Goal: Navigation & Orientation: Find specific page/section

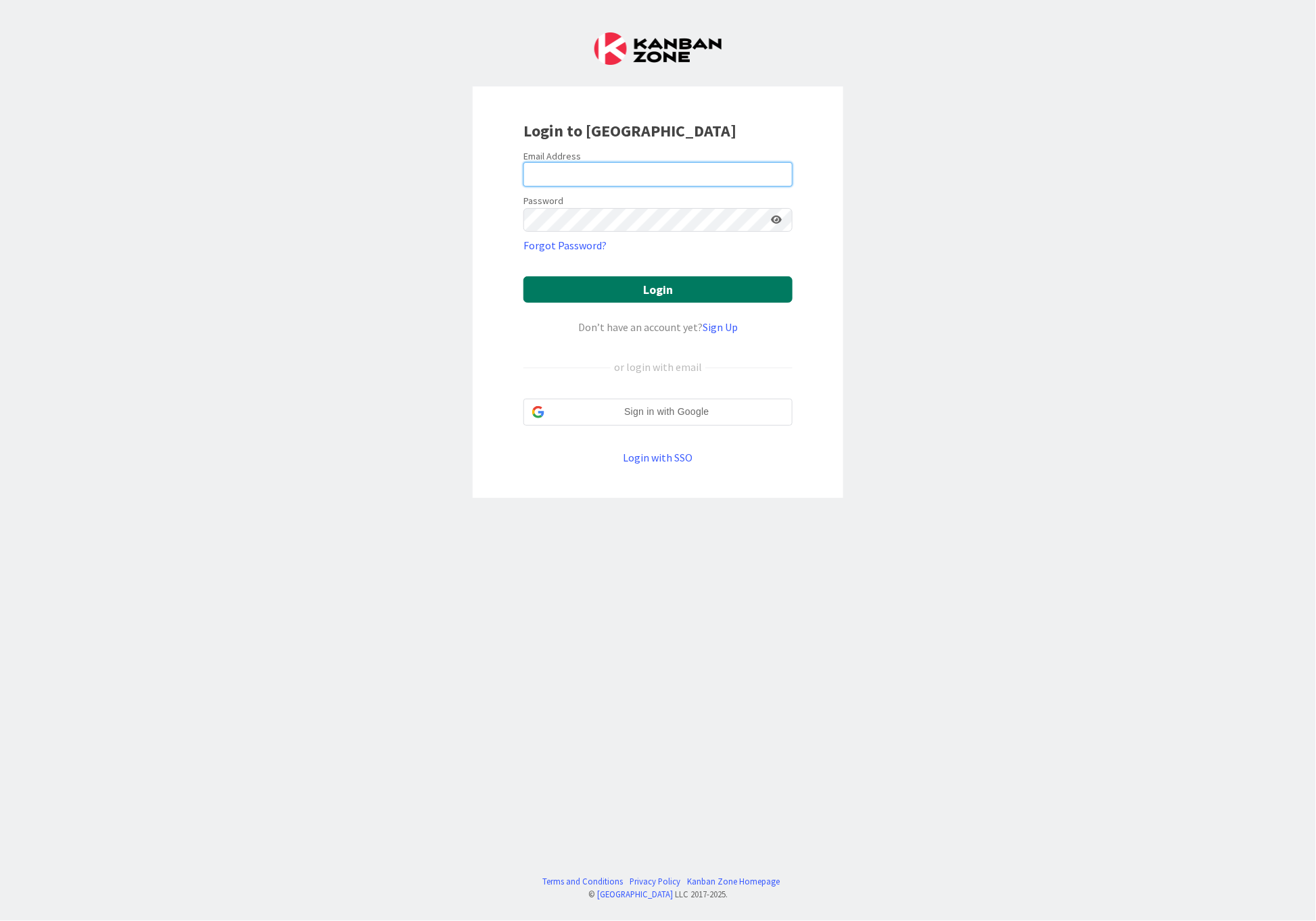
type input "[PERSON_NAME][EMAIL_ADDRESS][DOMAIN_NAME]"
click at [648, 290] on button "Login" at bounding box center [658, 290] width 269 height 26
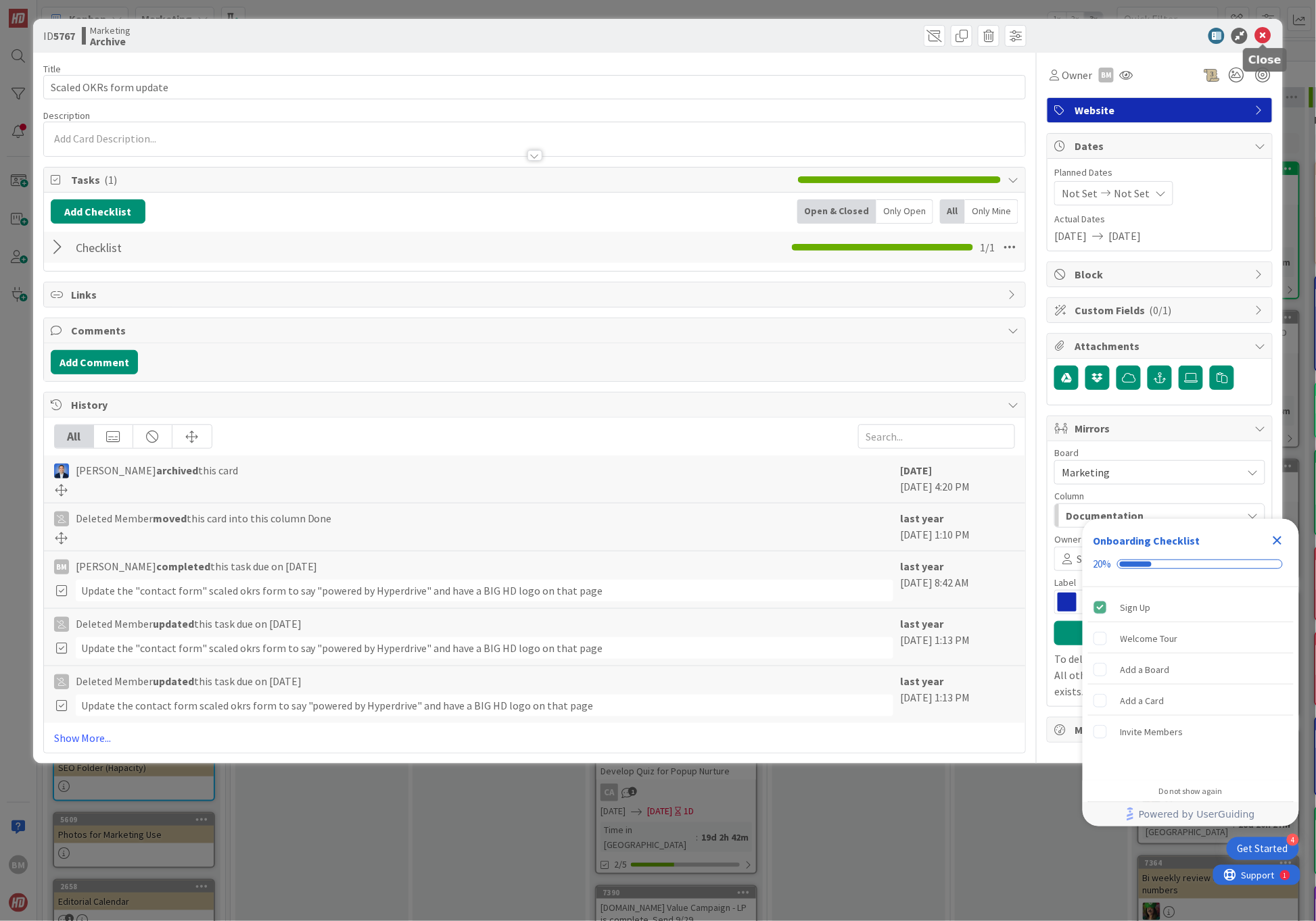
click at [1267, 33] on icon at bounding box center [1262, 35] width 16 height 16
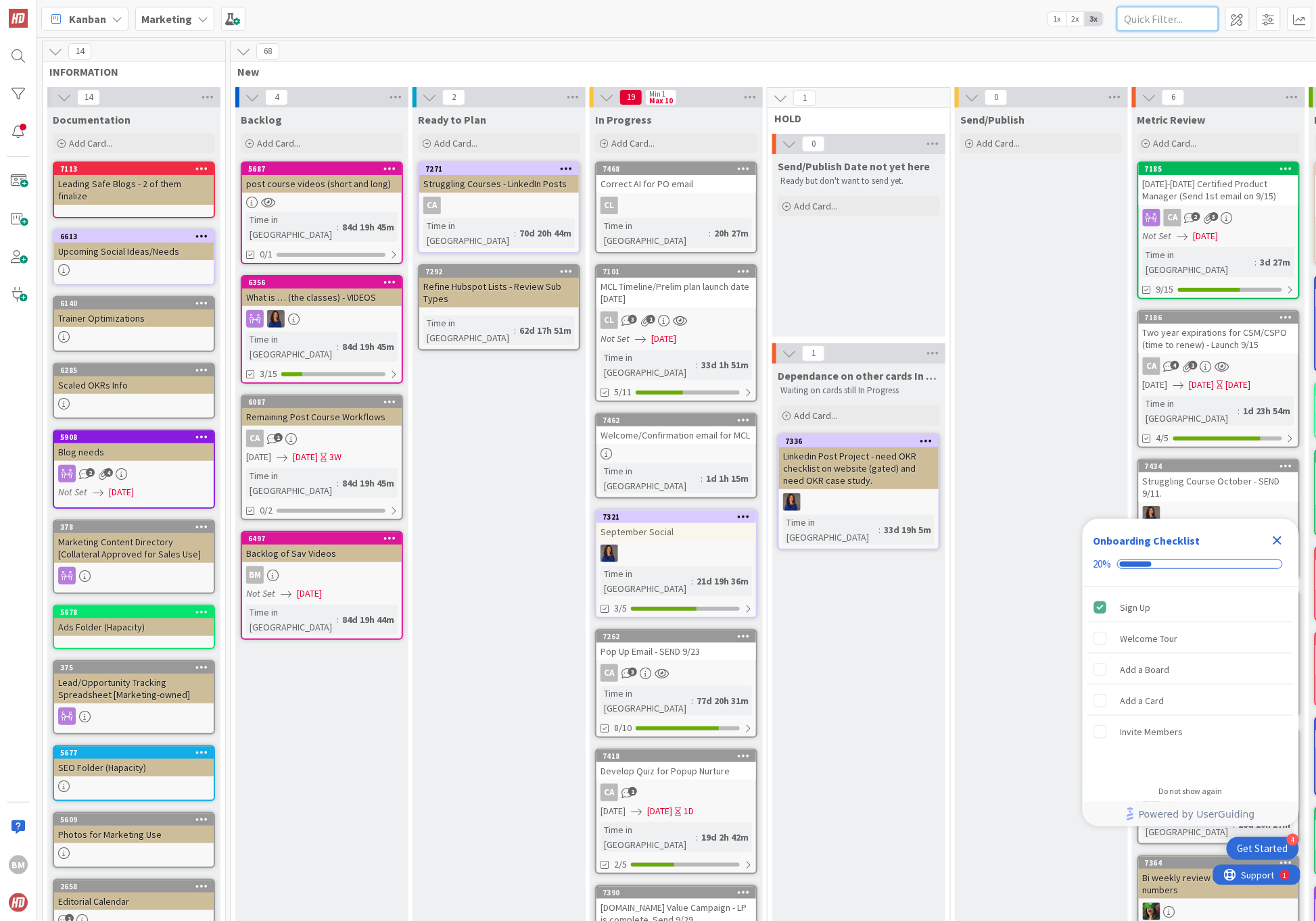
click at [1163, 20] on input "text" at bounding box center [1167, 19] width 101 height 24
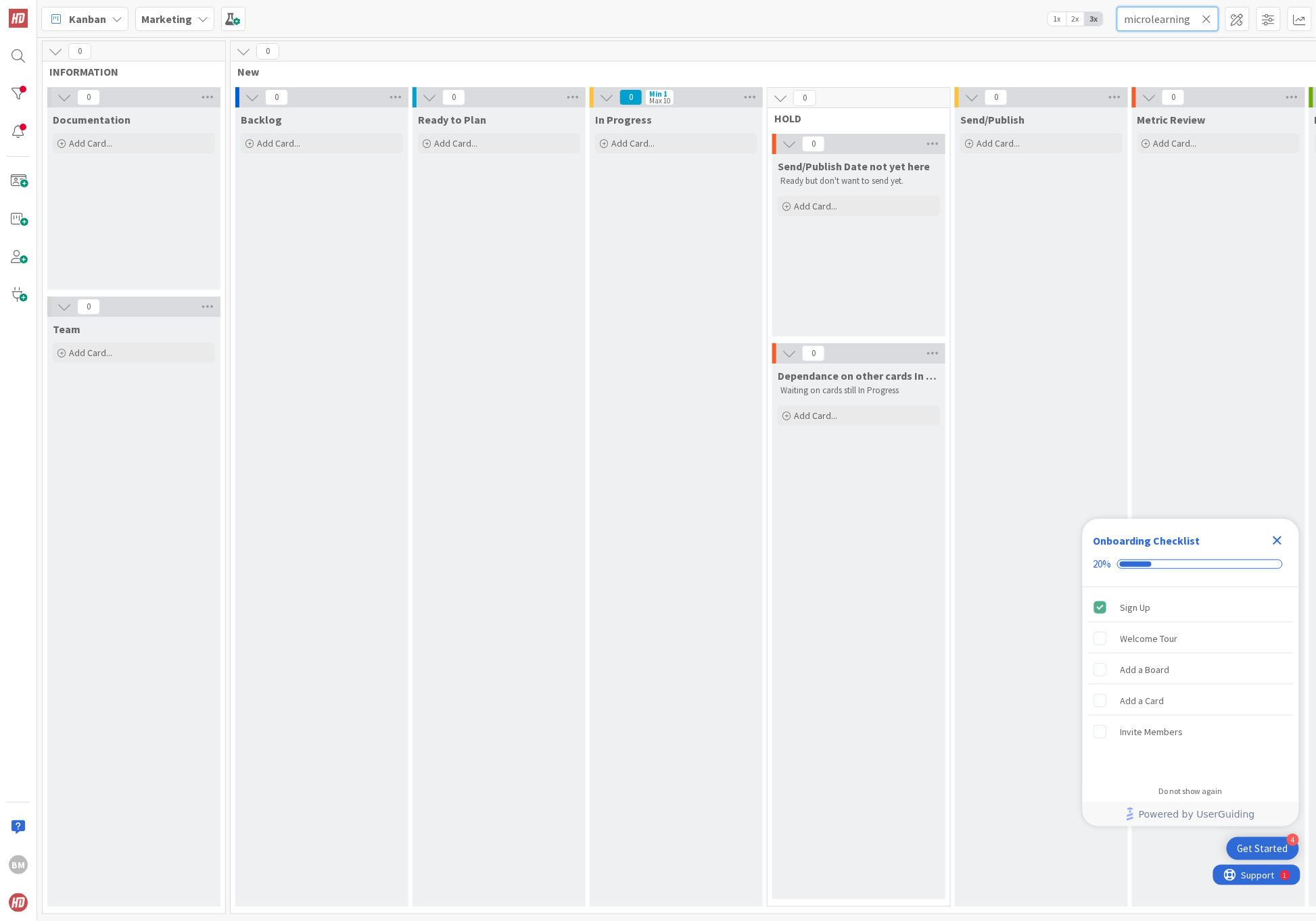
click at [1185, 16] on input "microlearning" at bounding box center [1167, 19] width 101 height 24
type input "mcl"
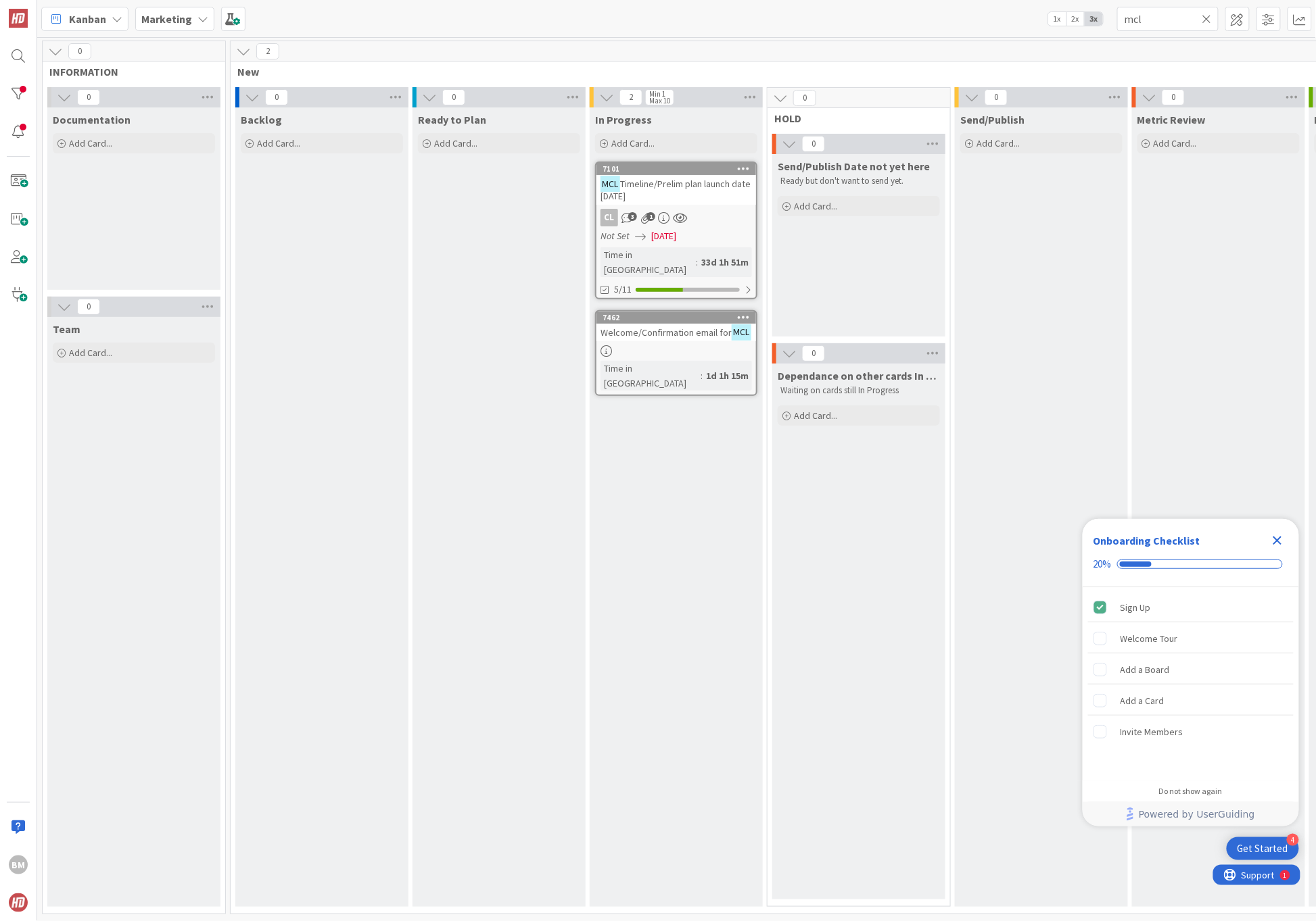
click at [692, 187] on span "Timeline/Prelim plan launch date [DATE]" at bounding box center [675, 190] width 150 height 24
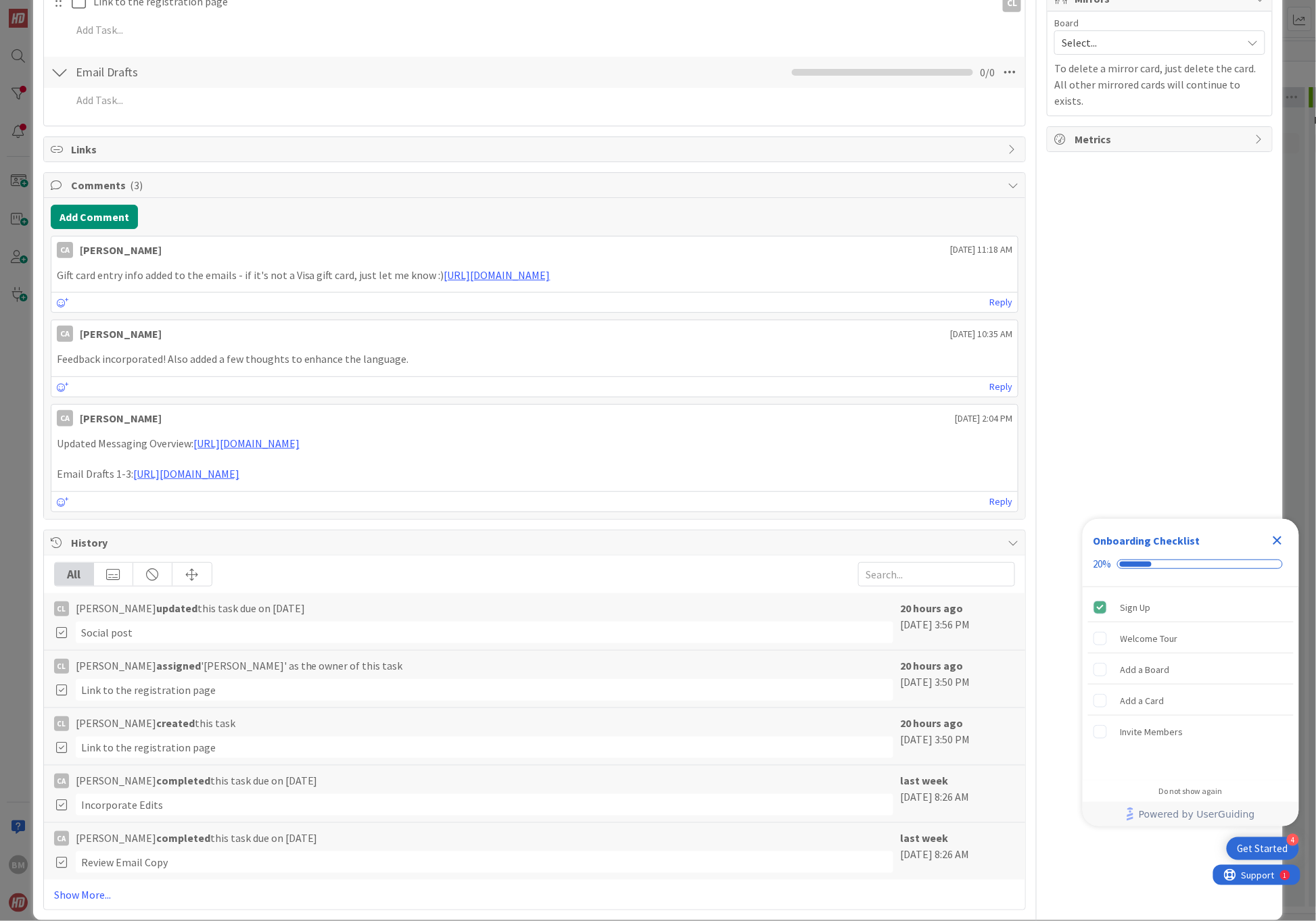
scroll to position [649, 0]
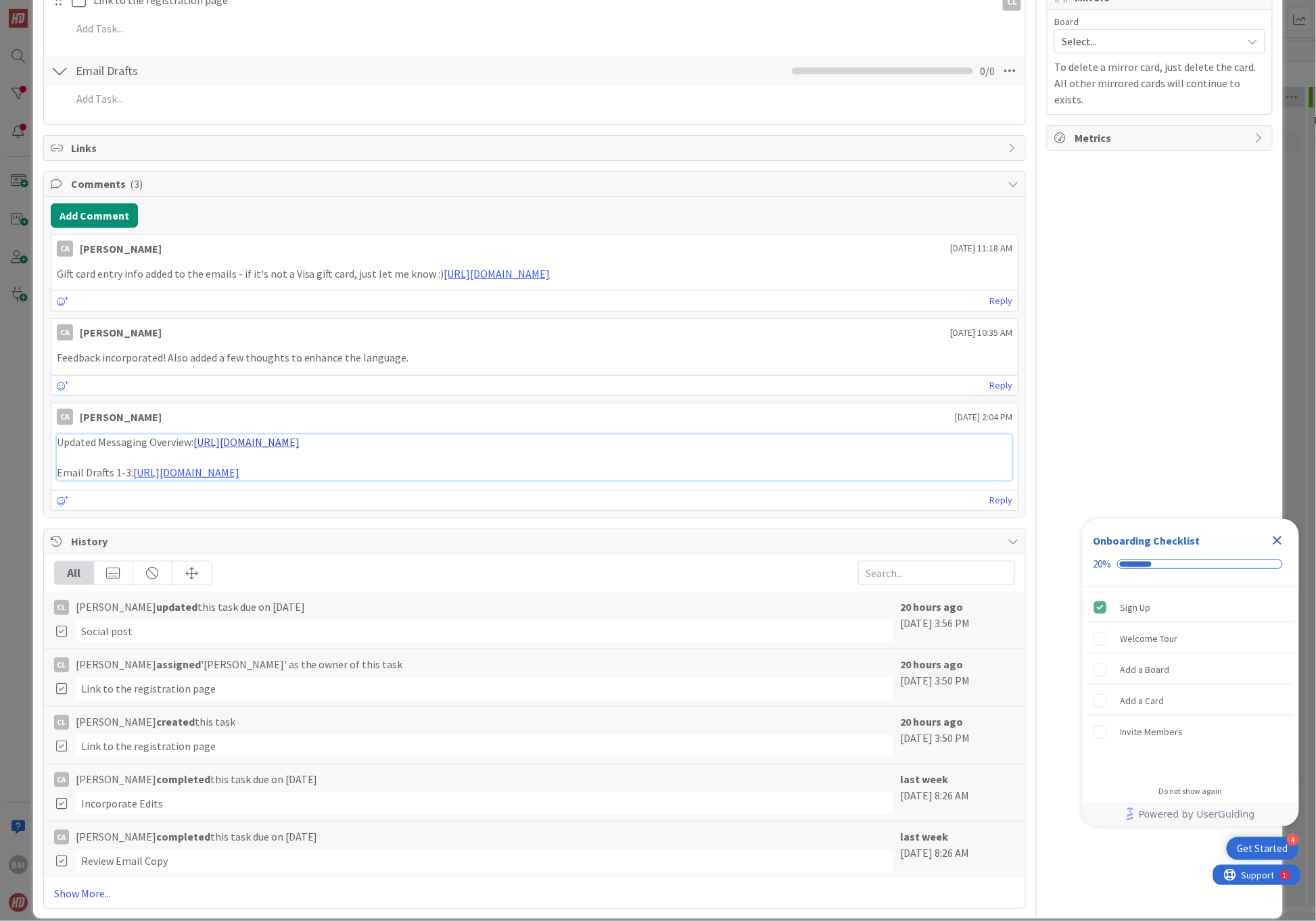
click at [299, 437] on link "[URL][DOMAIN_NAME]" at bounding box center [246, 442] width 106 height 14
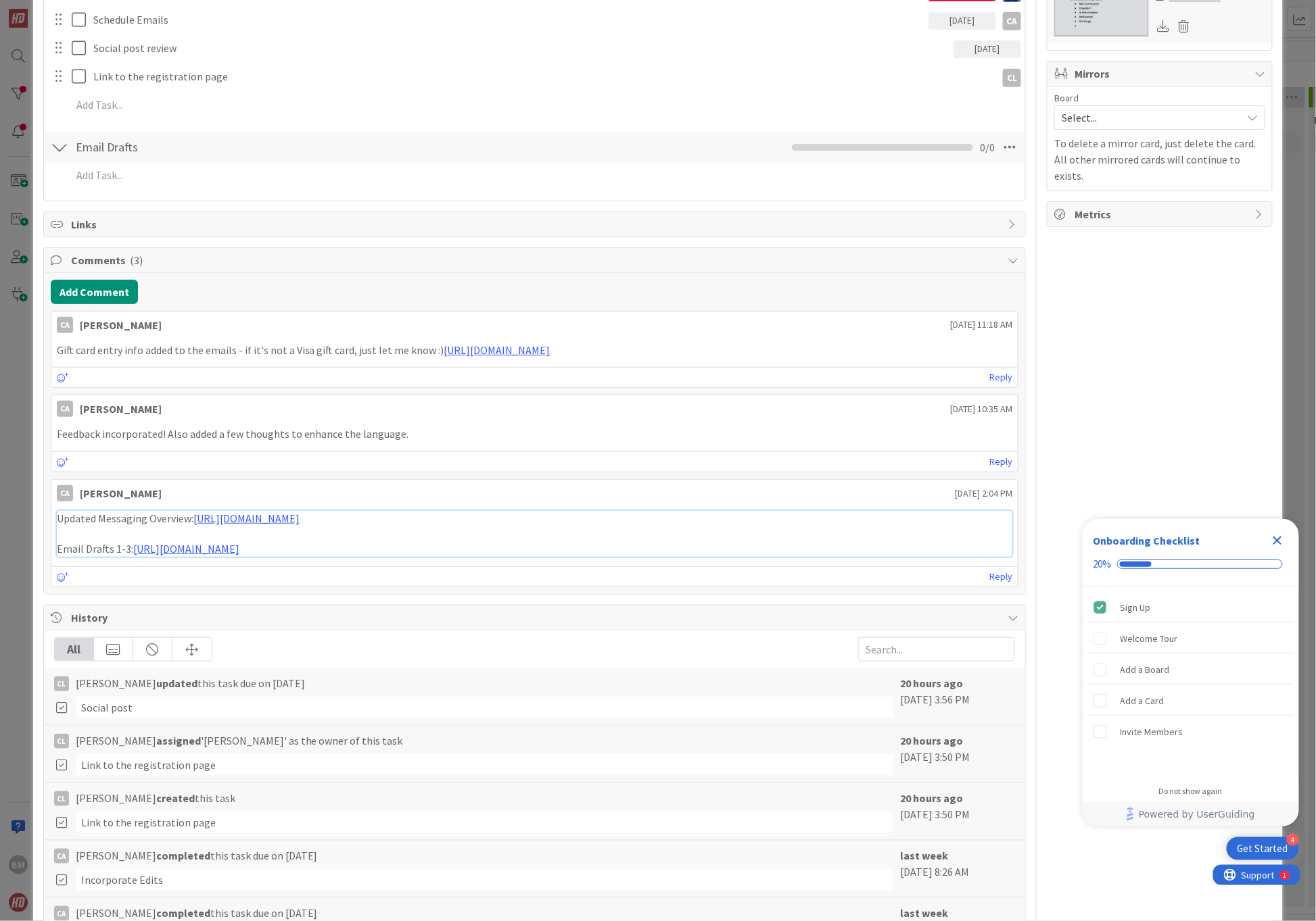
scroll to position [555, 0]
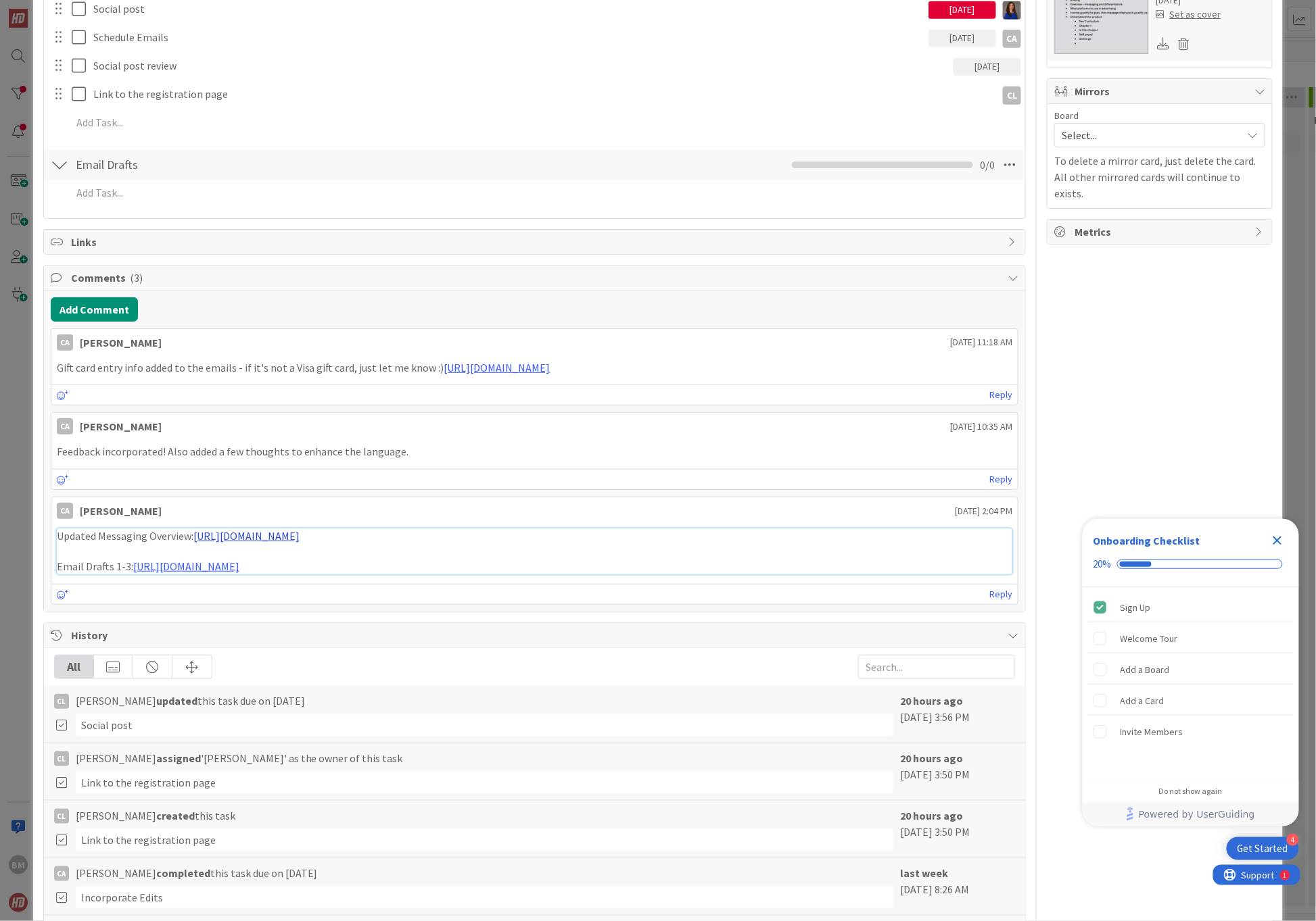
click at [299, 530] on link "[URL][DOMAIN_NAME]" at bounding box center [246, 536] width 106 height 14
click at [240, 561] on link "[URL][DOMAIN_NAME]" at bounding box center [186, 566] width 106 height 14
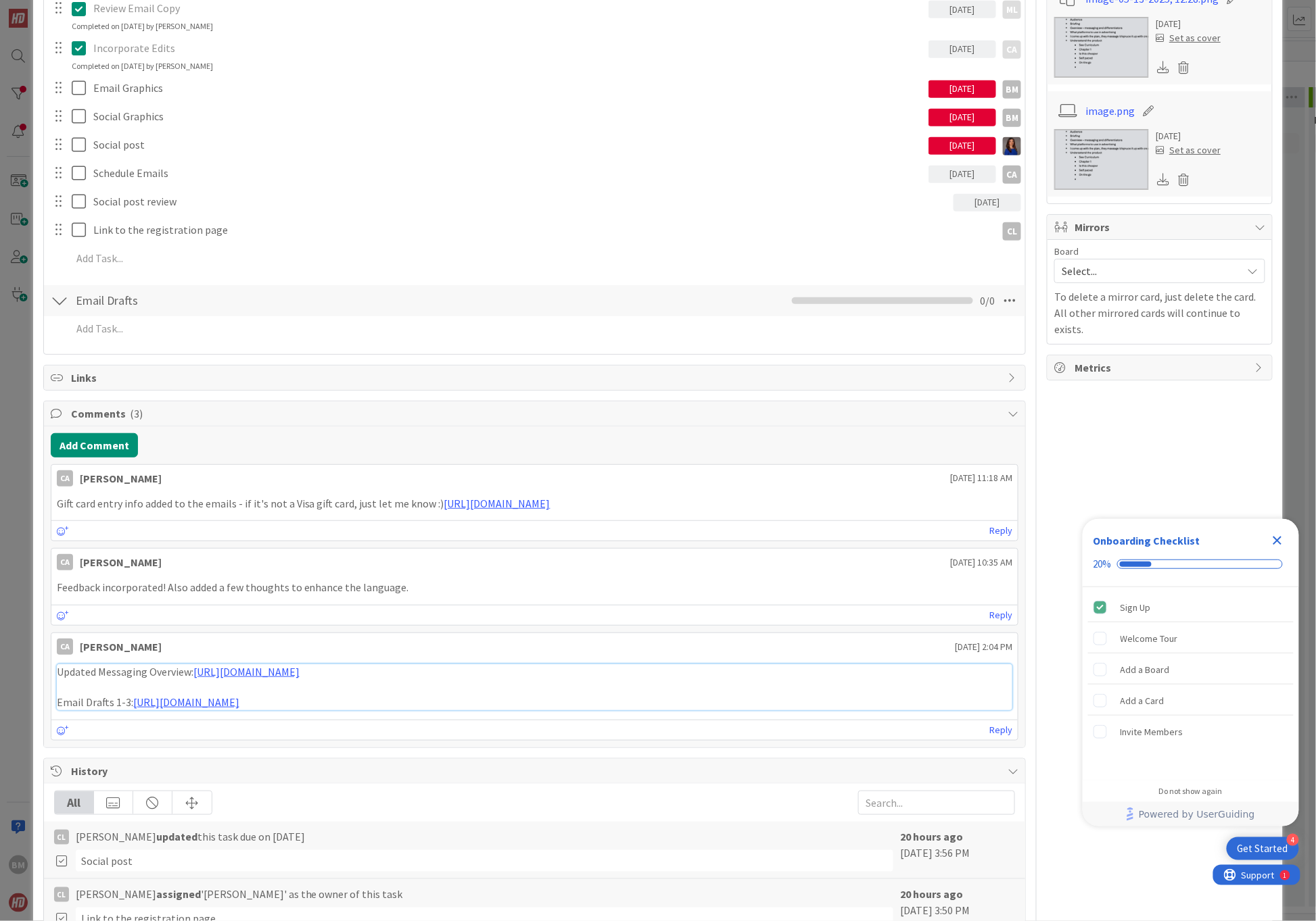
scroll to position [0, 0]
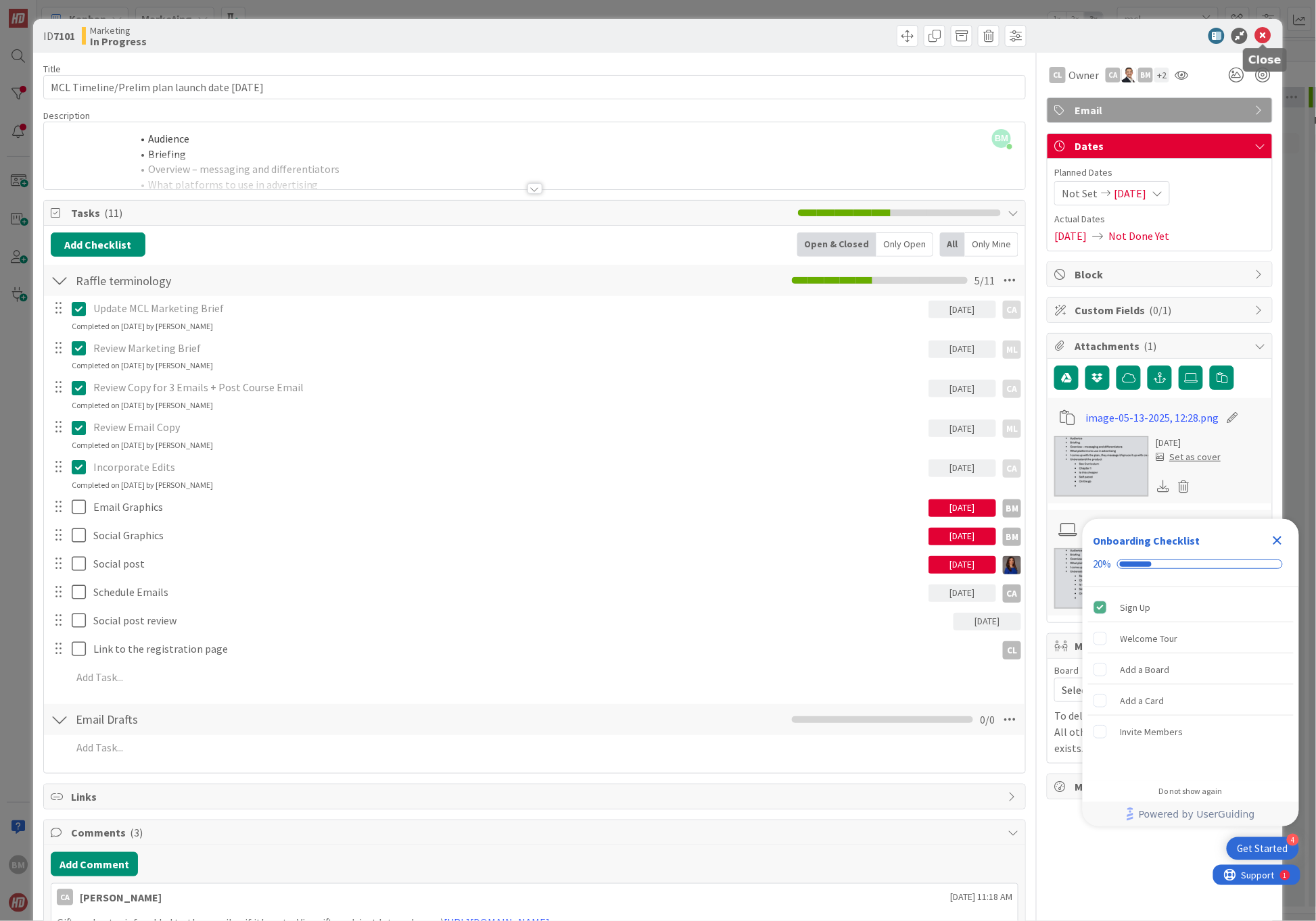
click at [1261, 35] on icon at bounding box center [1262, 35] width 16 height 16
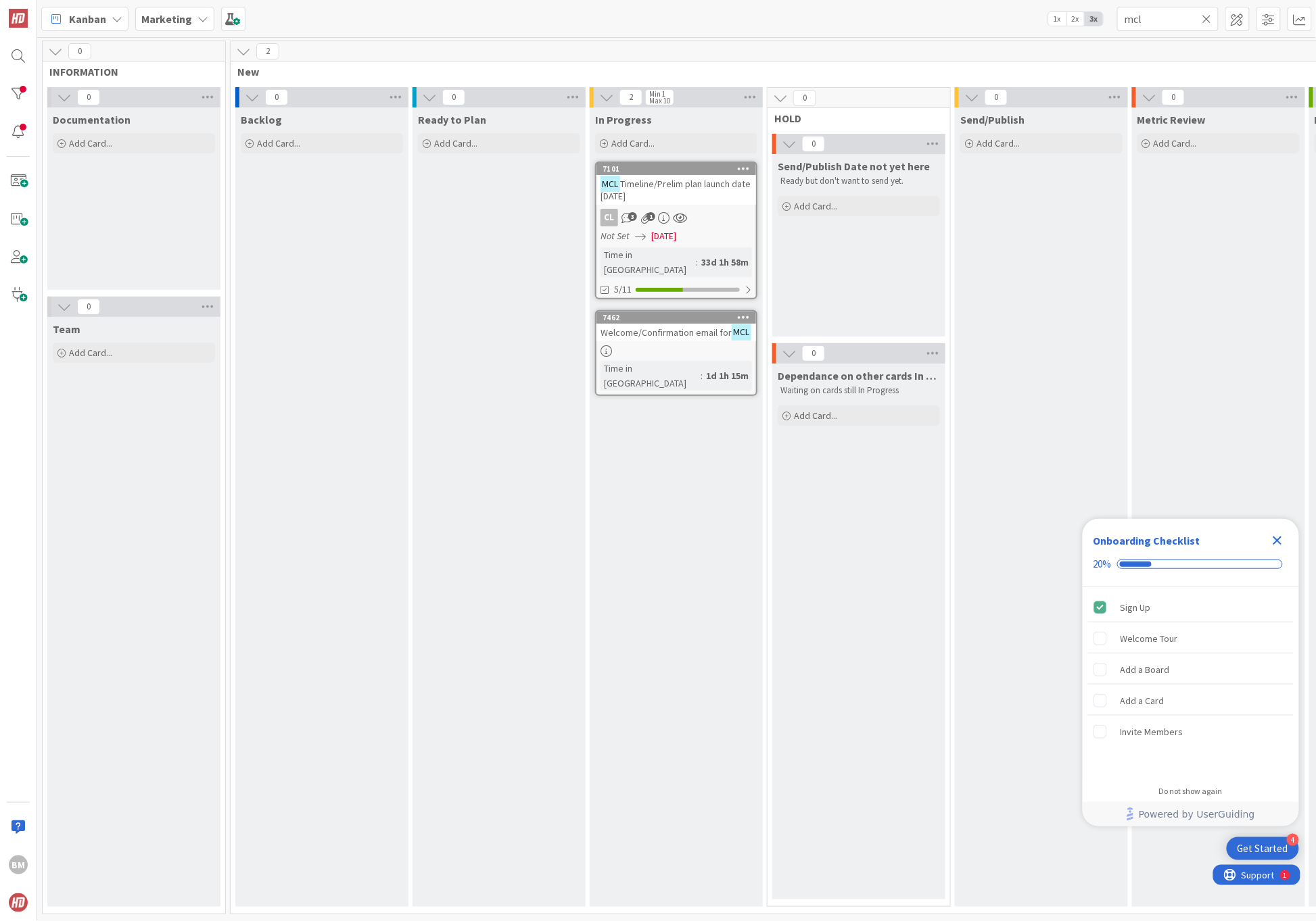
click at [710, 183] on span "Timeline/Prelim plan launch date [DATE]" at bounding box center [675, 190] width 150 height 24
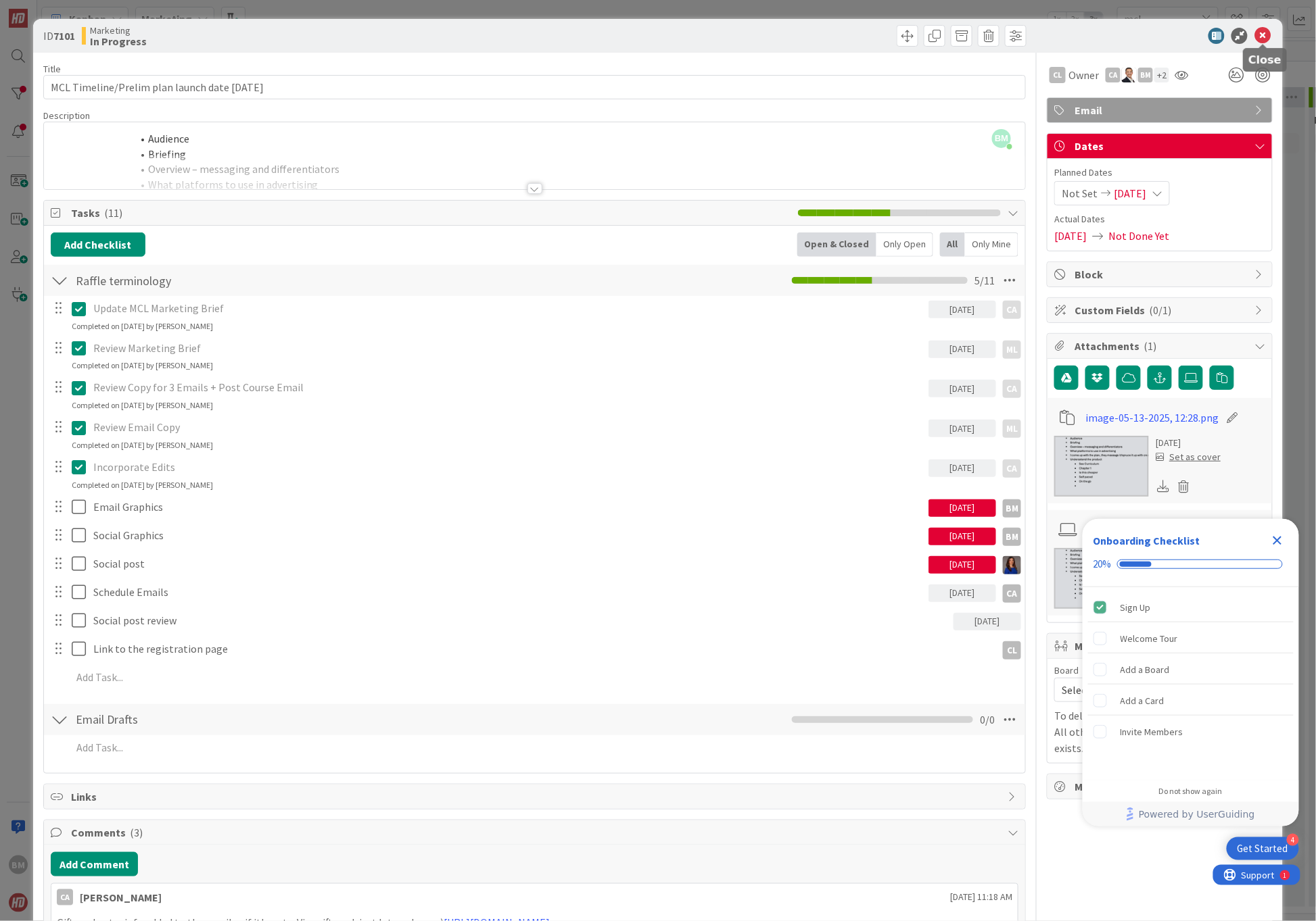
click at [1262, 35] on icon at bounding box center [1262, 35] width 16 height 16
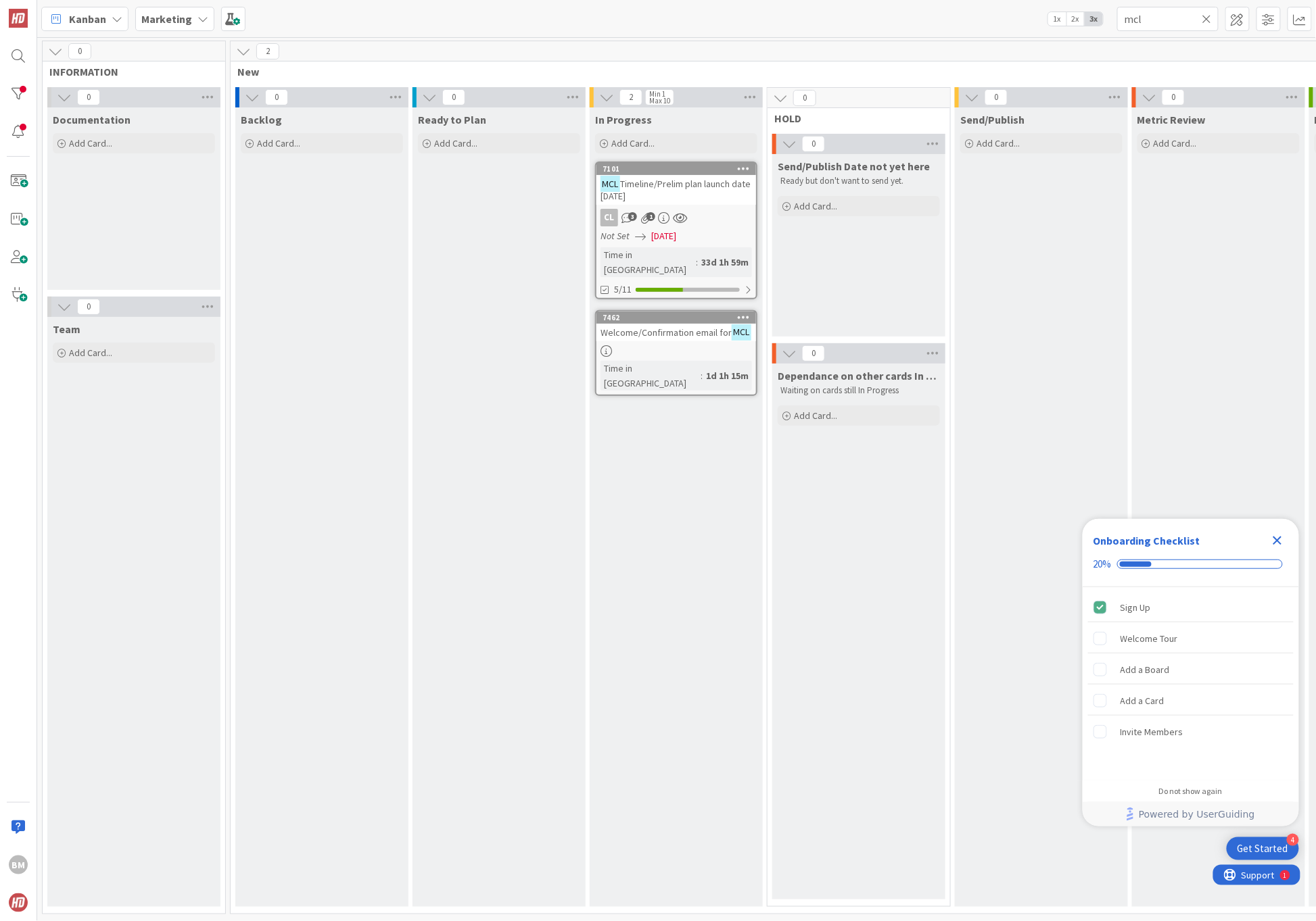
click at [639, 326] on span "Welcome/Confirmation email for" at bounding box center [666, 332] width 132 height 12
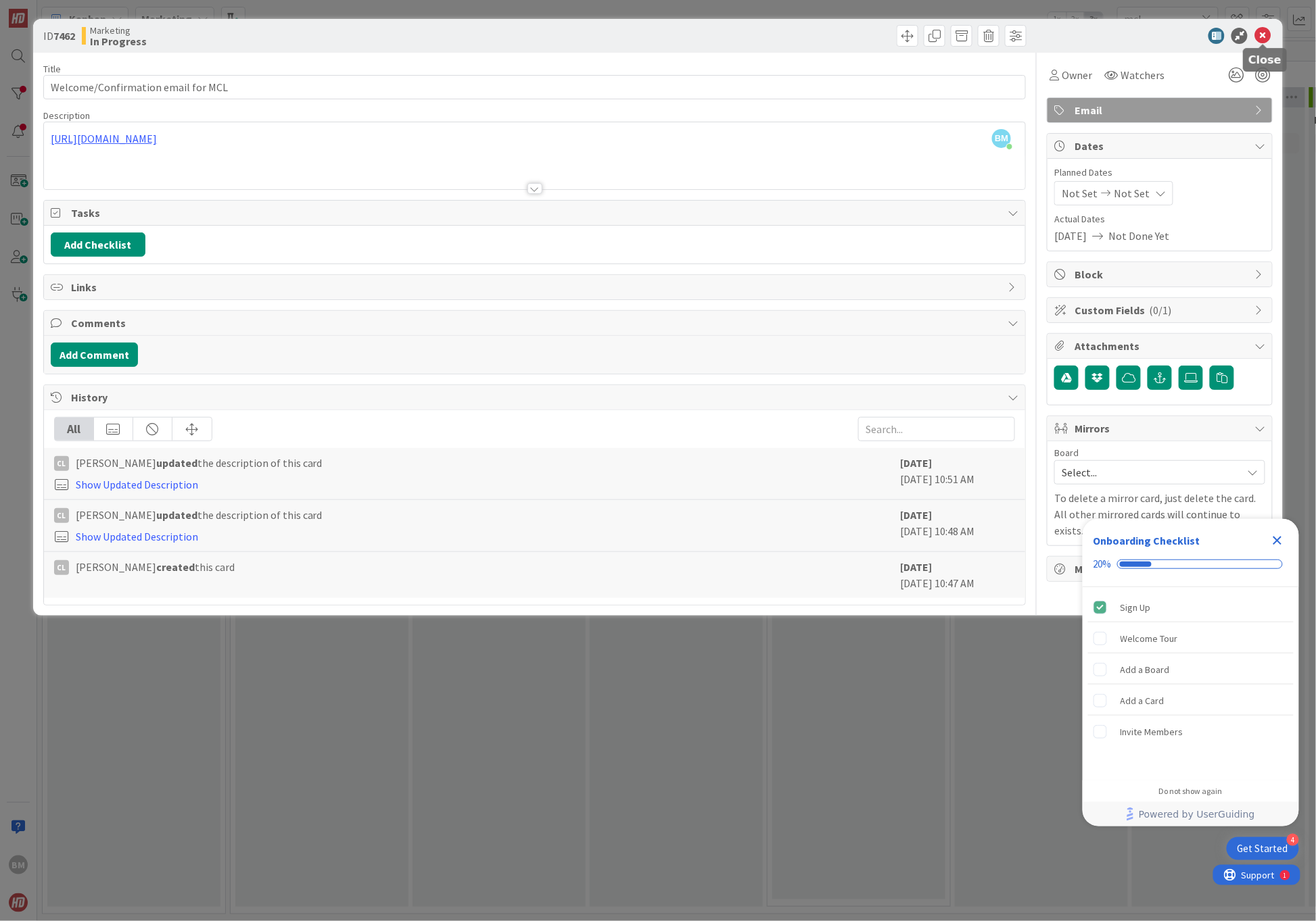
click at [1266, 39] on icon at bounding box center [1262, 35] width 16 height 16
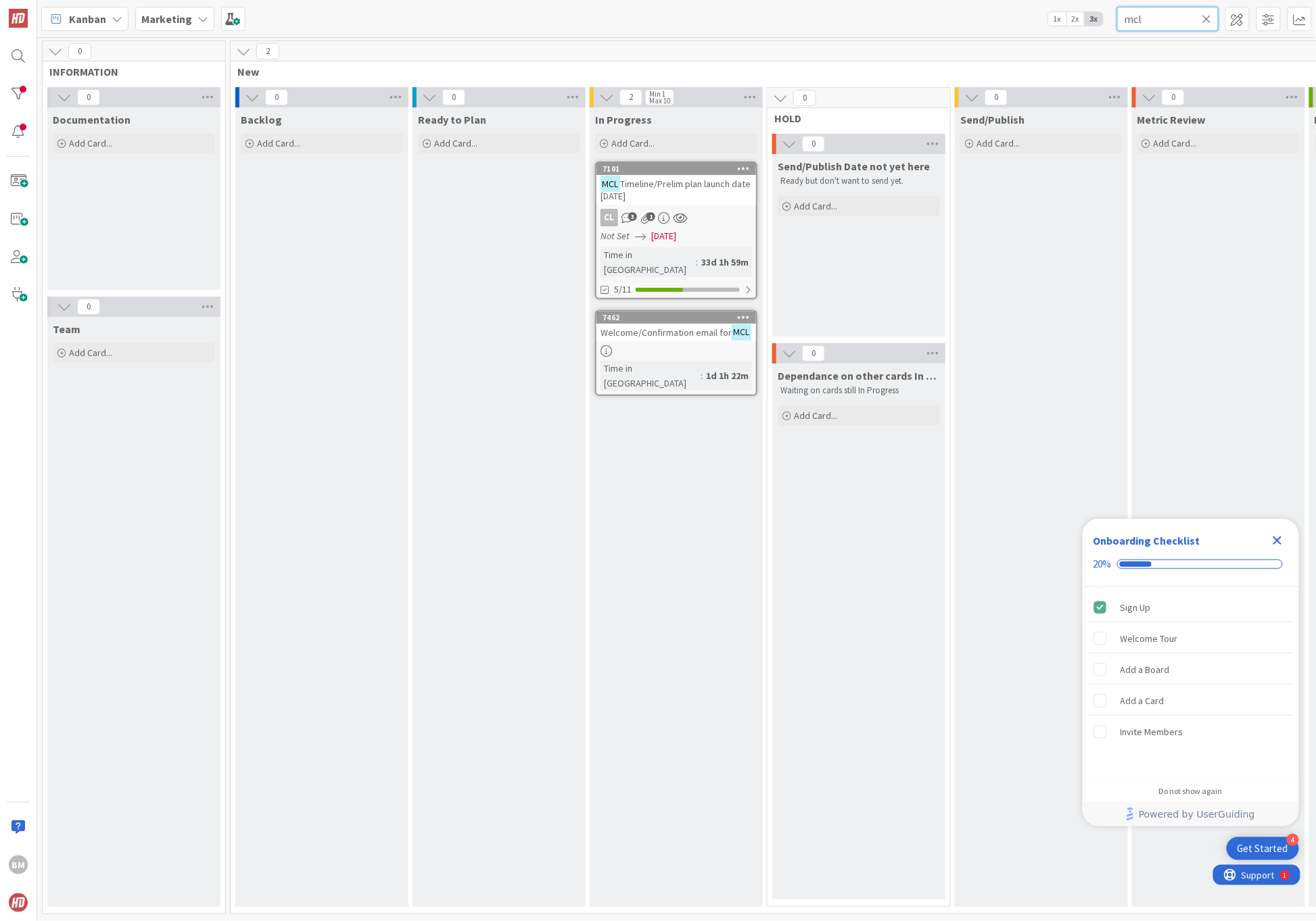
click at [1212, 20] on input "mcl" at bounding box center [1167, 19] width 101 height 24
click at [1208, 20] on icon at bounding box center [1206, 19] width 10 height 12
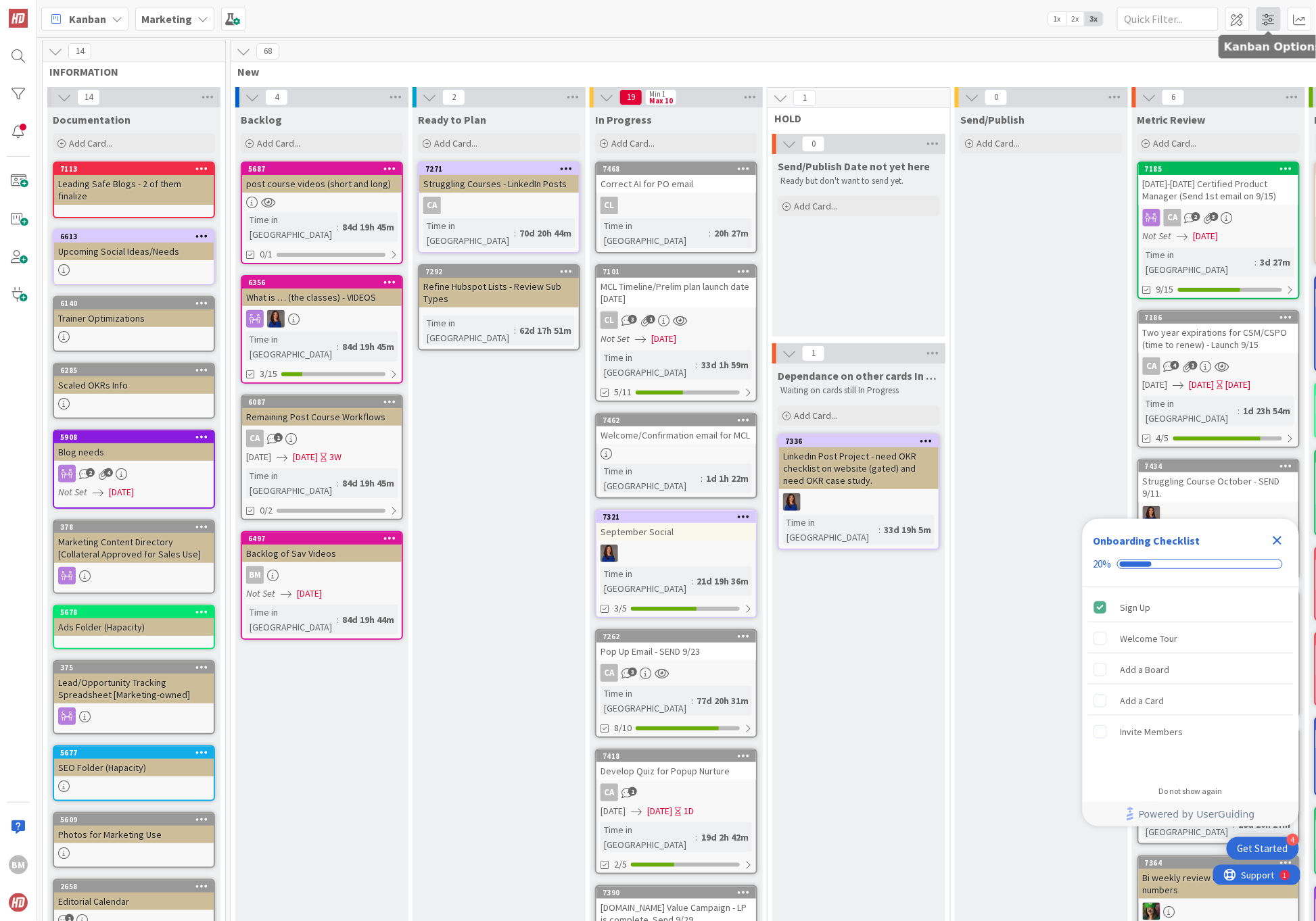
click at [1273, 22] on span at bounding box center [1268, 19] width 24 height 24
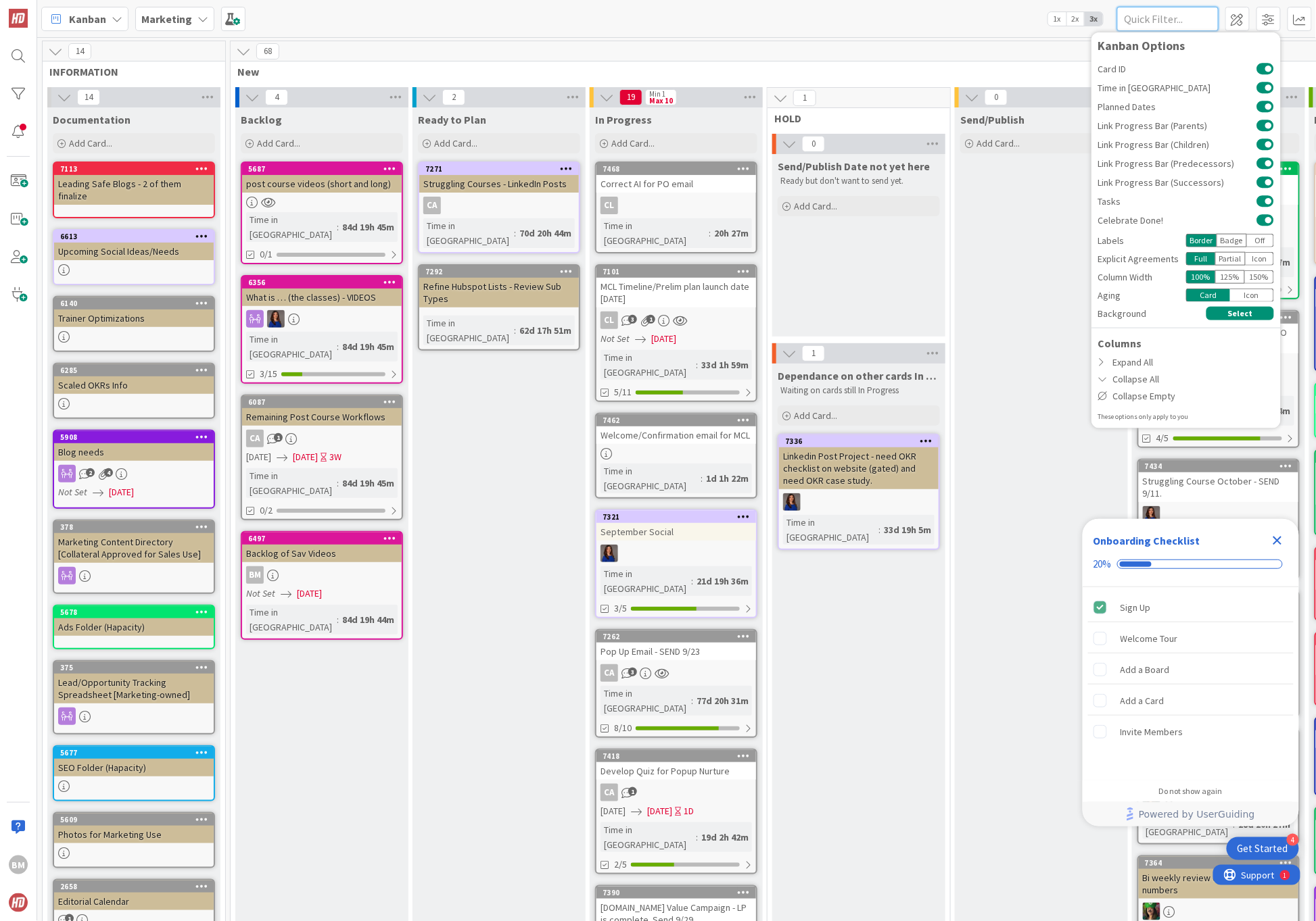
click at [1176, 17] on input "text" at bounding box center [1167, 19] width 101 height 24
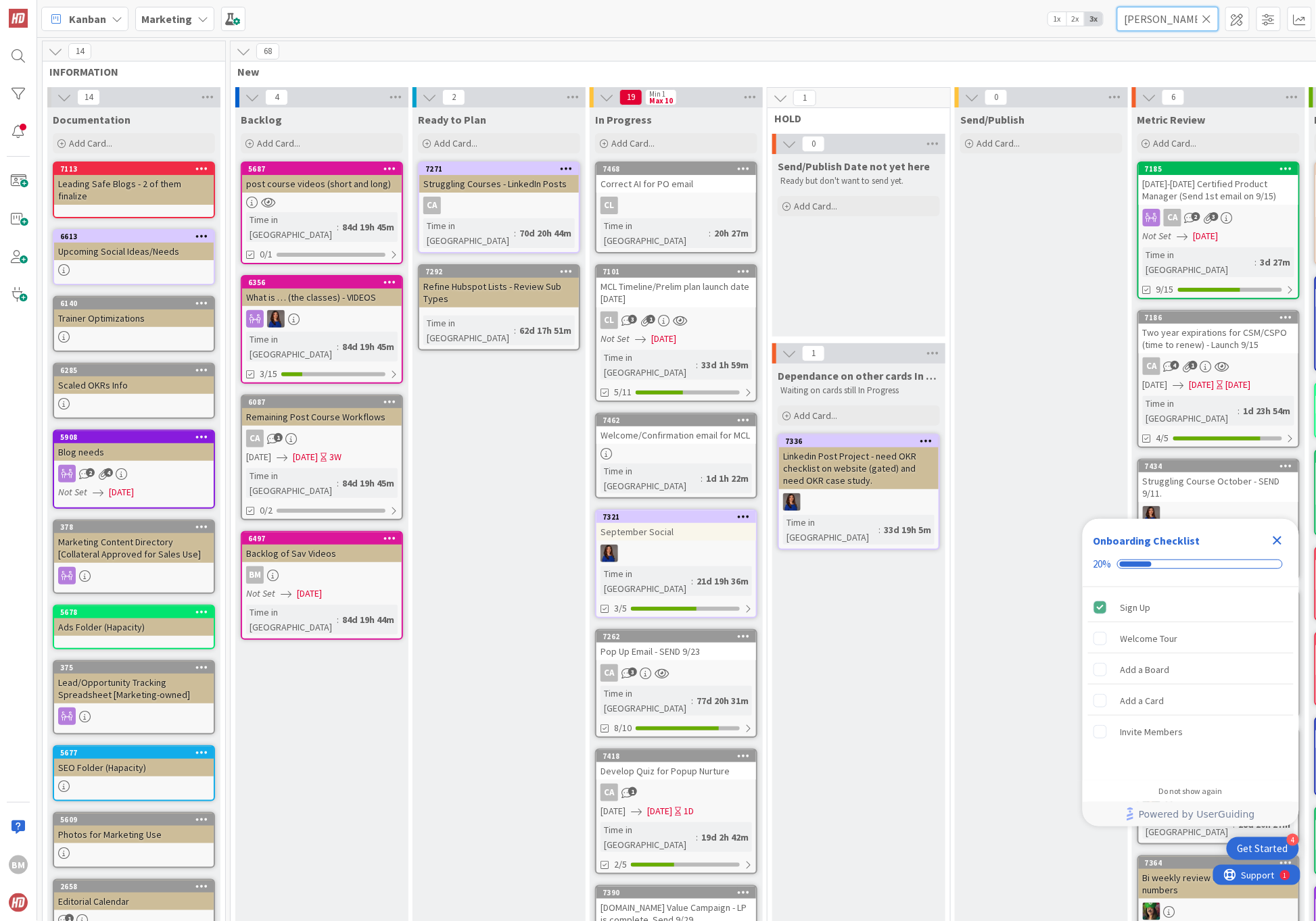
type input "[PERSON_NAME]"
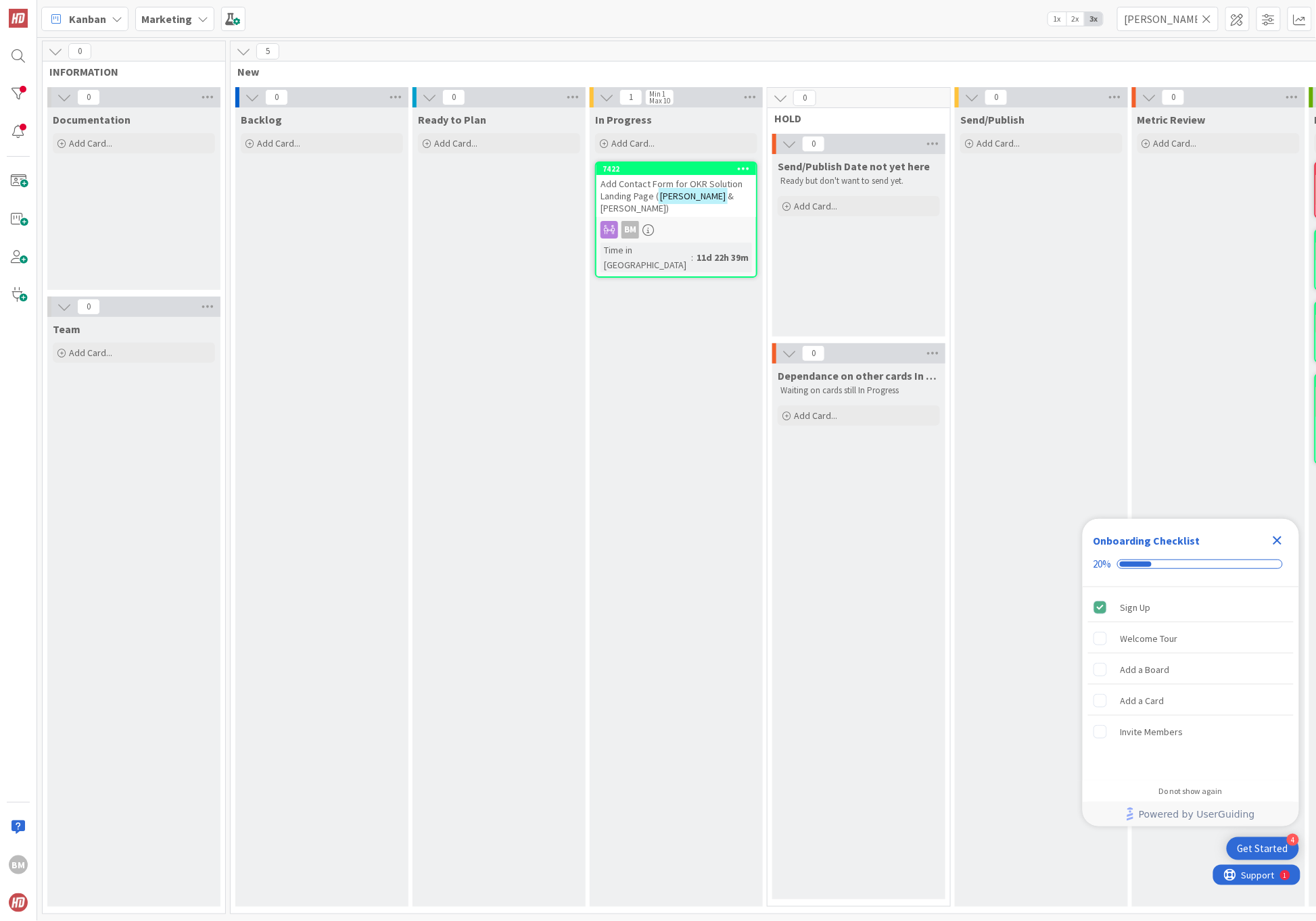
click at [1210, 17] on icon at bounding box center [1206, 19] width 10 height 12
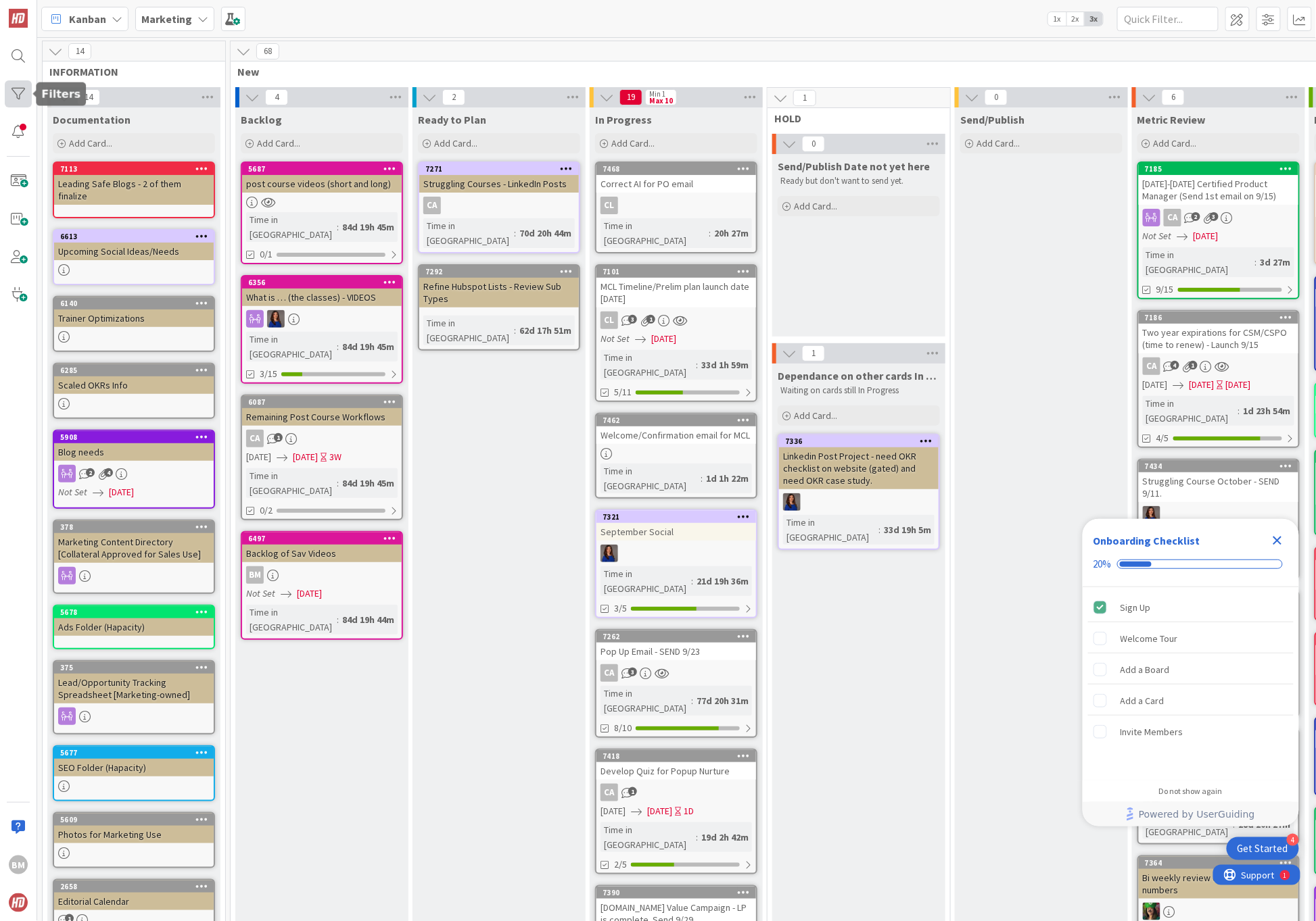
click at [22, 93] on div at bounding box center [17, 93] width 27 height 27
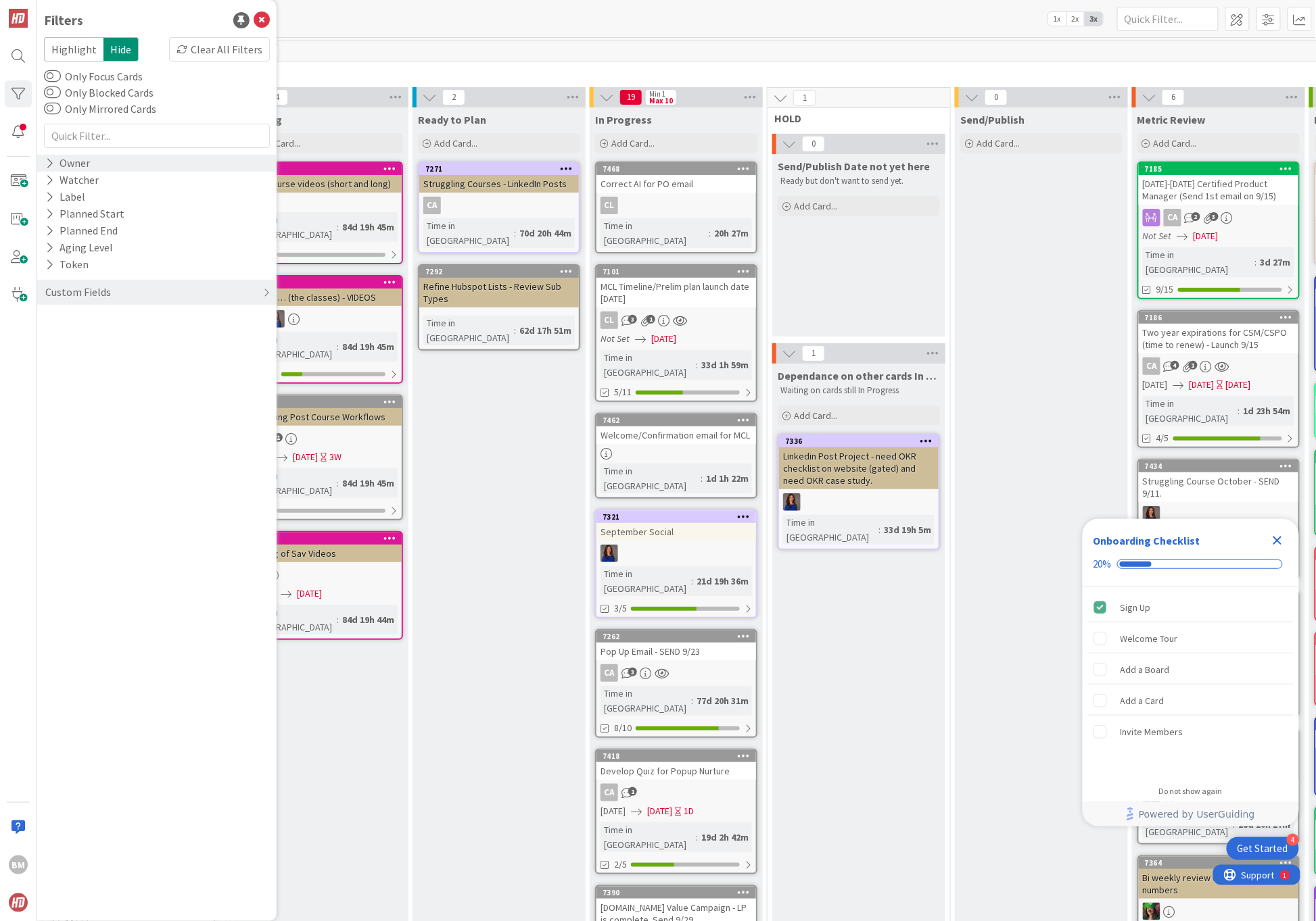
click at [48, 160] on icon at bounding box center [49, 163] width 9 height 11
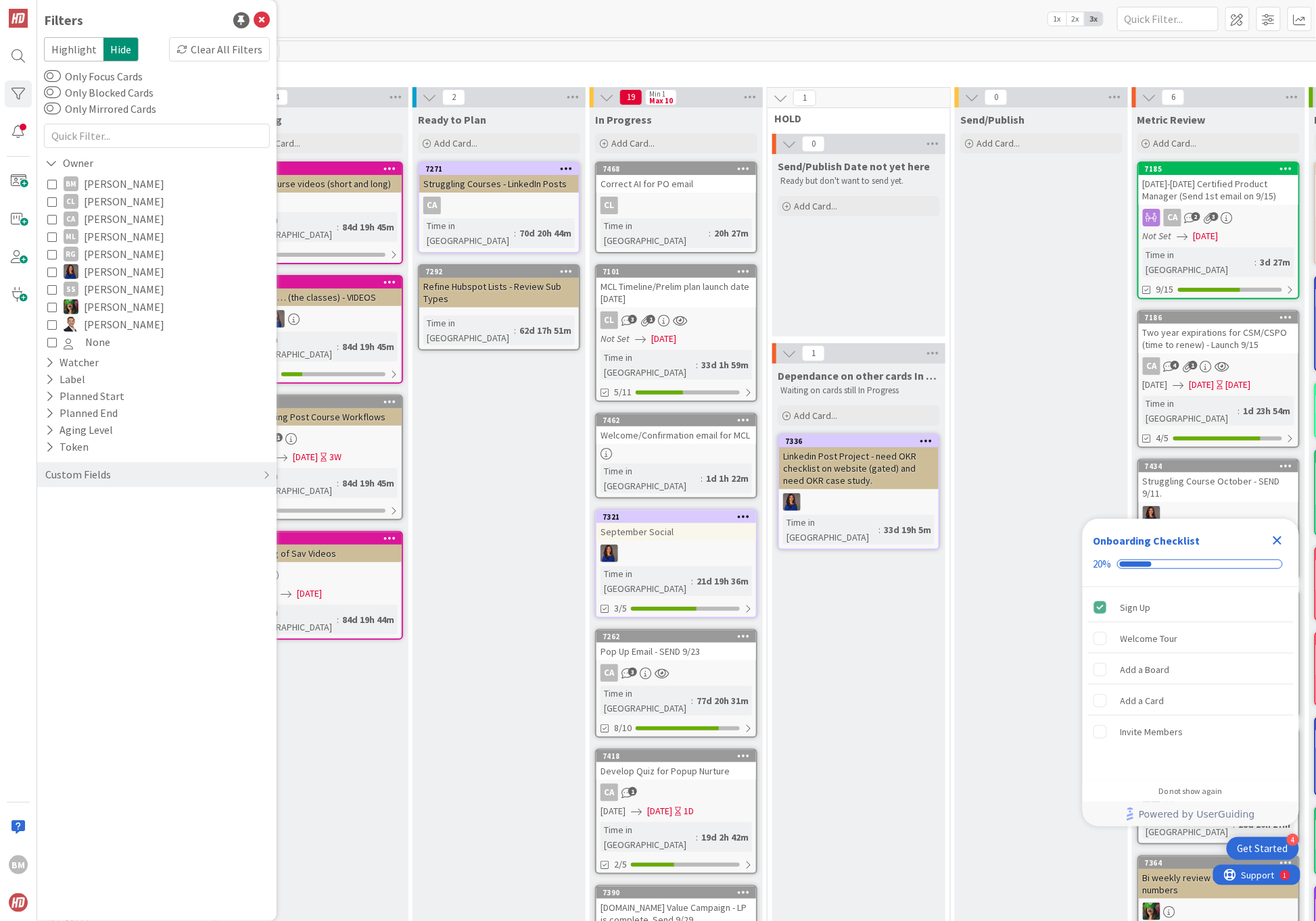
click at [54, 184] on icon at bounding box center [52, 183] width 10 height 10
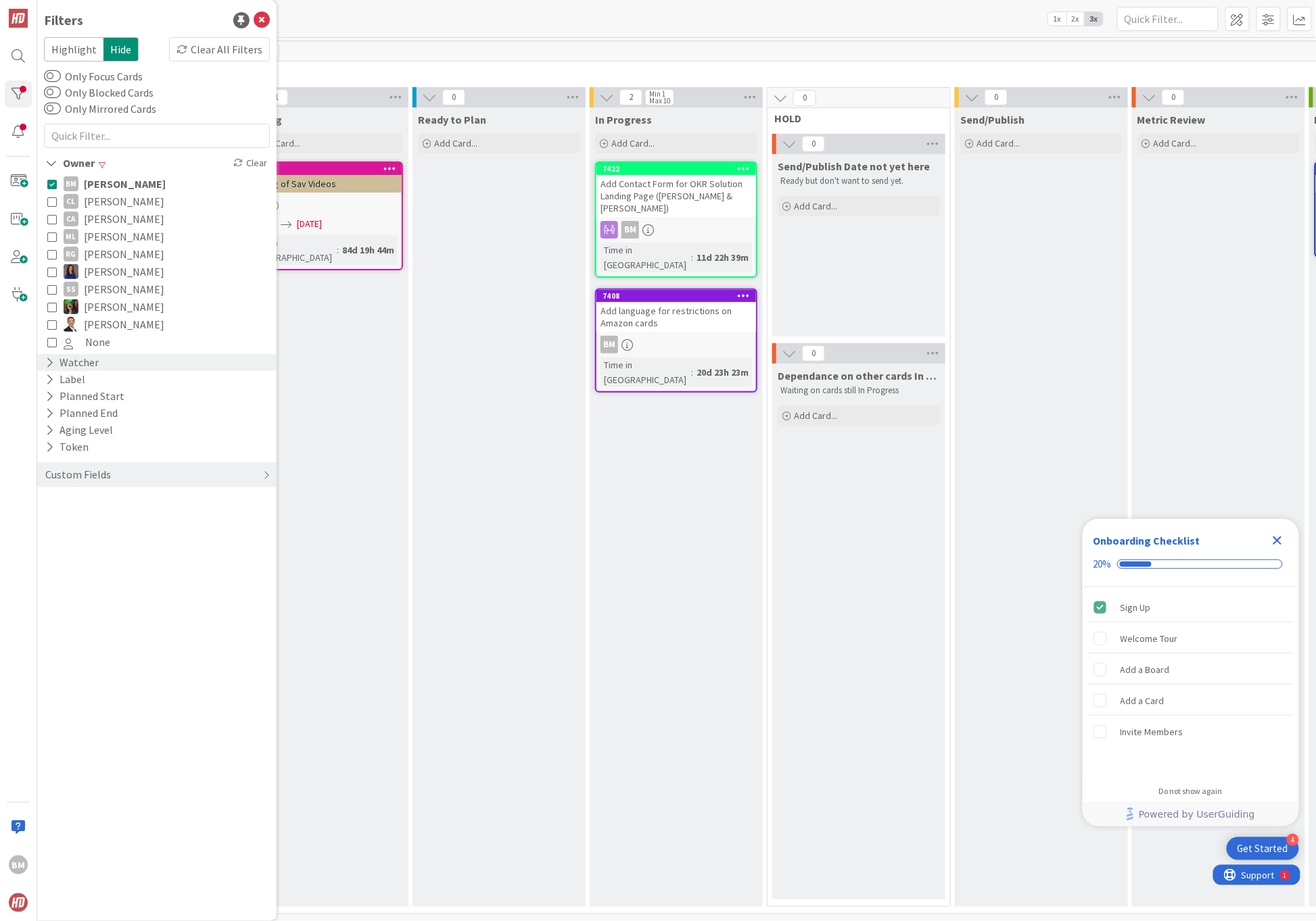
click at [48, 359] on icon at bounding box center [49, 362] width 9 height 11
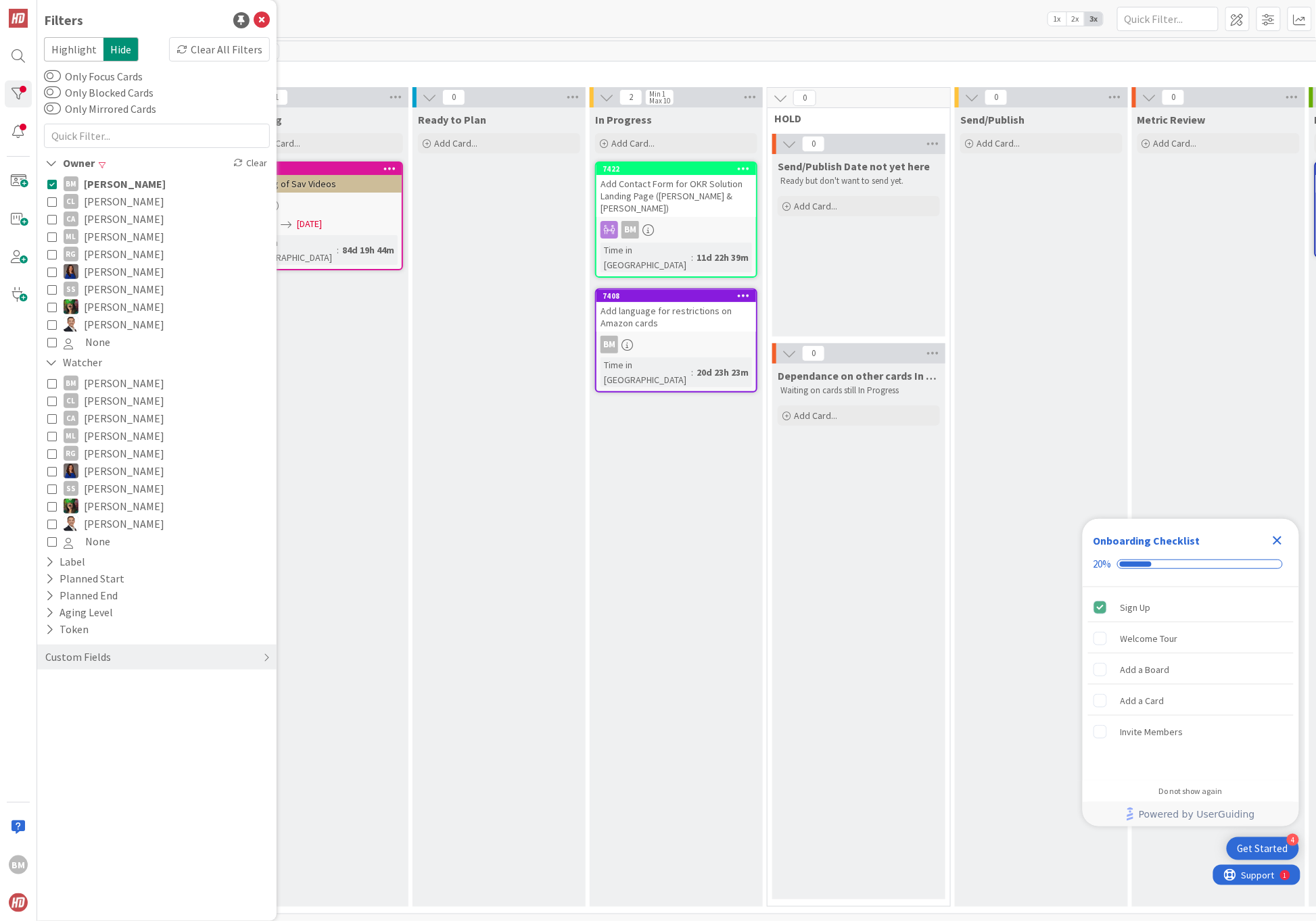
click at [53, 386] on icon at bounding box center [52, 383] width 10 height 10
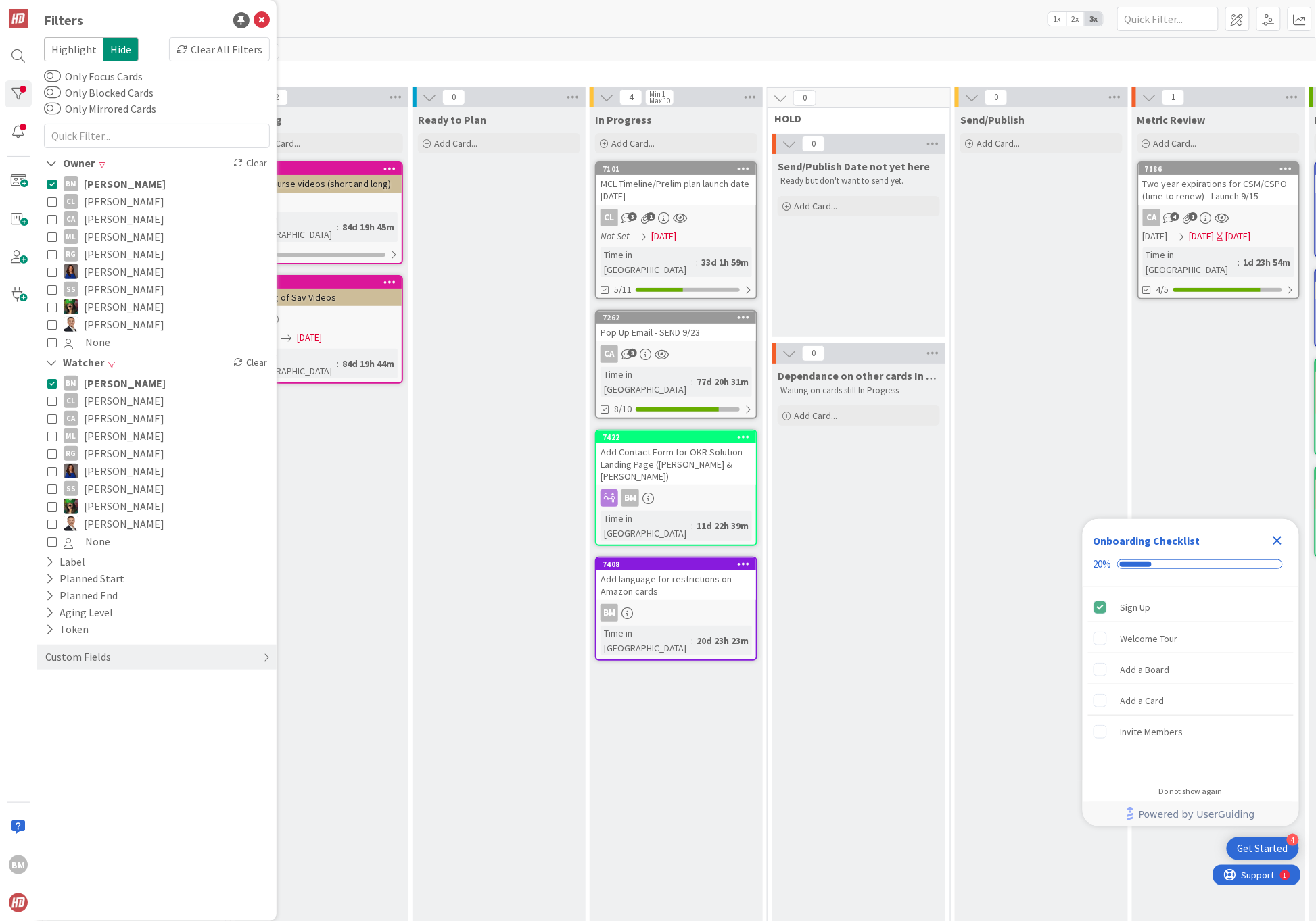
click at [521, 638] on div "Ready to Plan Add Card..." at bounding box center [499, 546] width 173 height 878
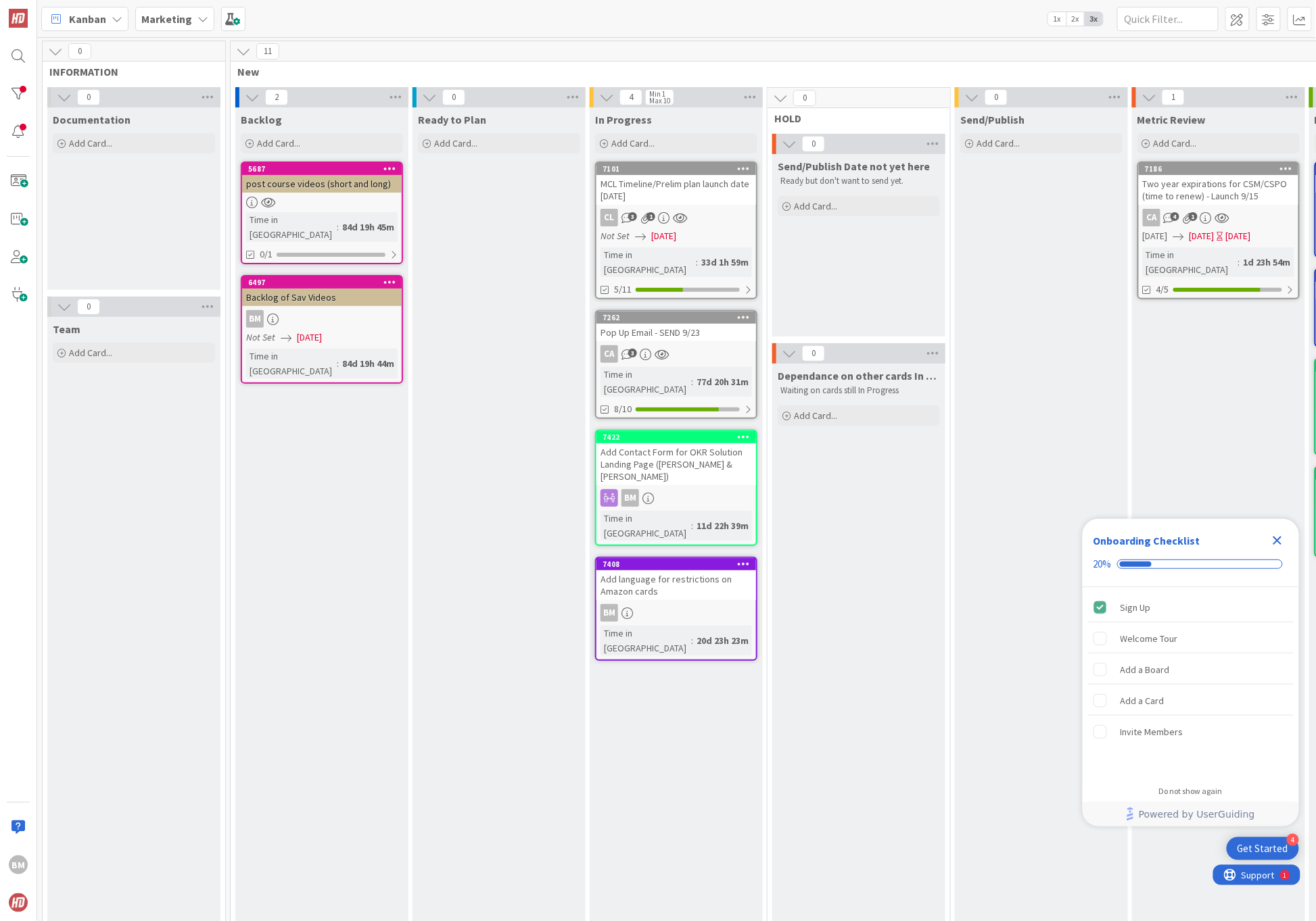
click at [716, 205] on link "7101 MCL Timeline/Prelim plan launch date [DATE] CL 3 1 Not Set [DATE] Time in …" at bounding box center [677, 230] width 163 height 138
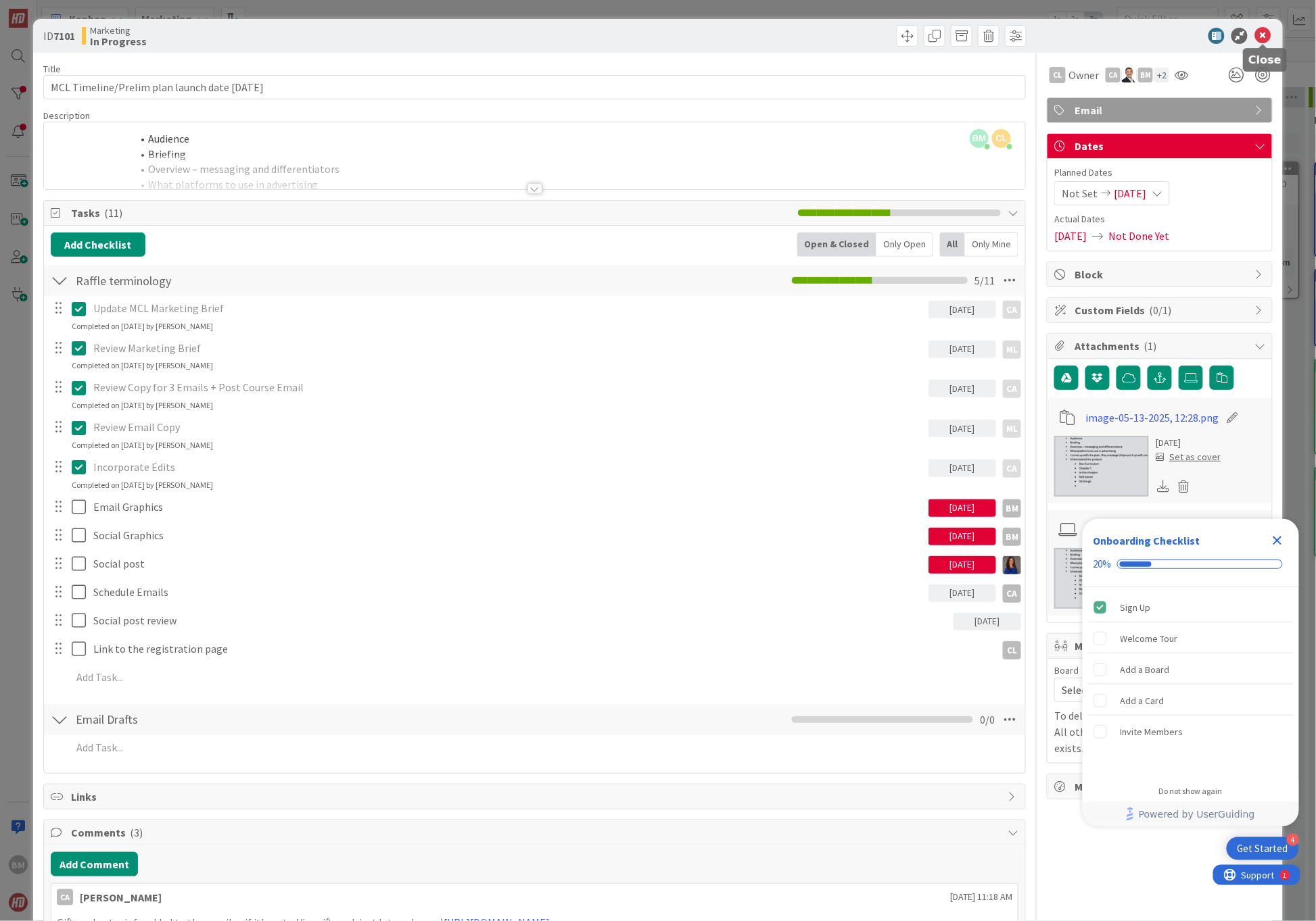
click at [1264, 36] on icon at bounding box center [1262, 35] width 16 height 16
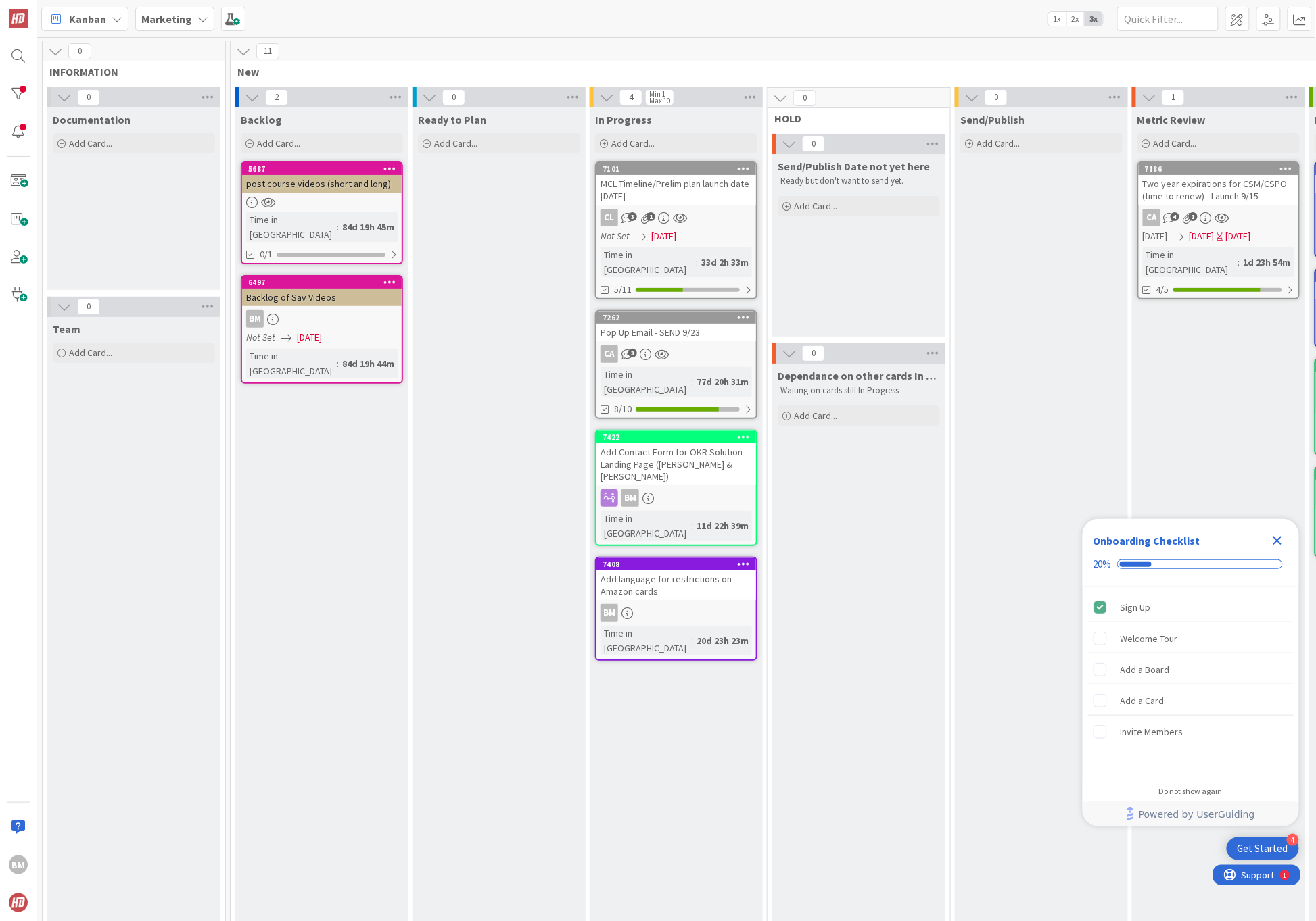
click at [689, 444] on div "Add Contact Form for OKR Solution Landing Page ([PERSON_NAME] & [PERSON_NAME])" at bounding box center [676, 464] width 159 height 42
